Goal: Check status

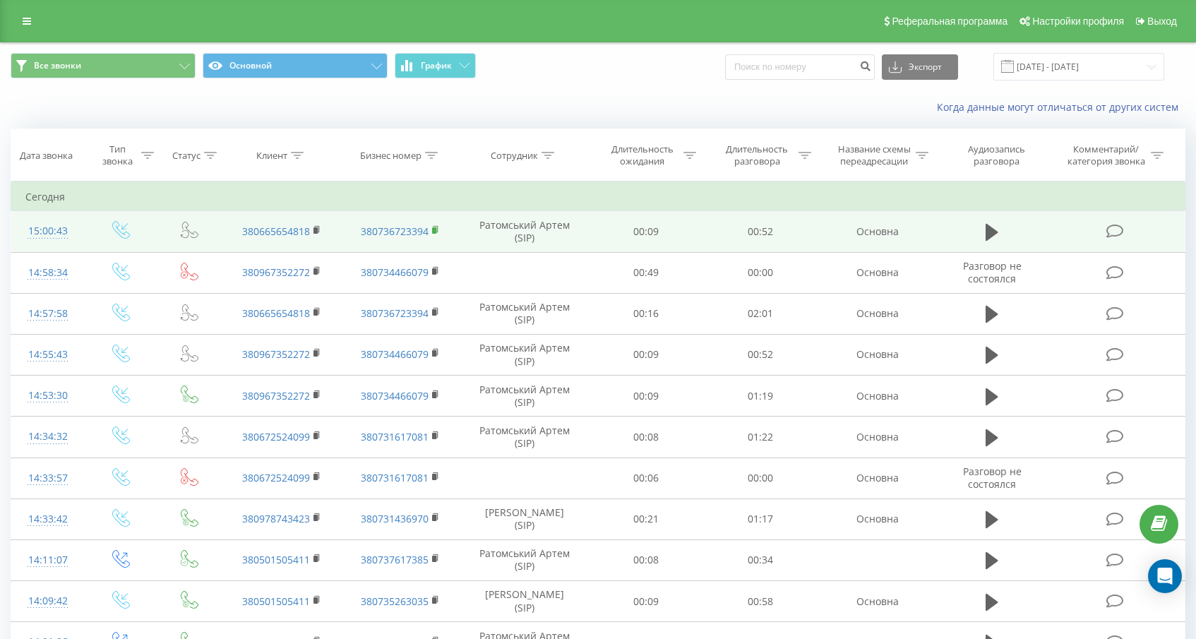
click at [435, 229] on rect at bounding box center [434, 230] width 4 height 6
